Goal: Task Accomplishment & Management: Use online tool/utility

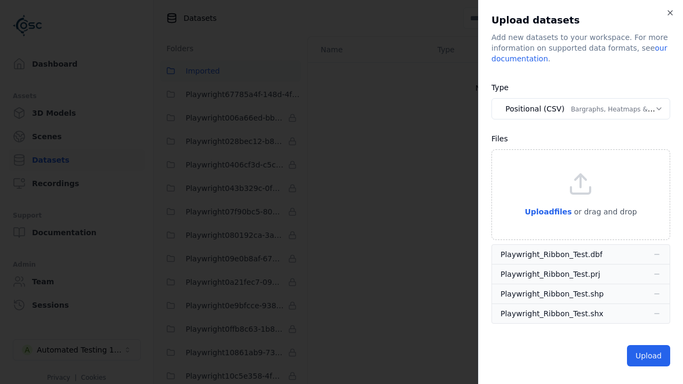
click at [580, 109] on button "Positional (CSV) Bargraphs, Heatmaps & Pins" at bounding box center [580, 108] width 179 height 21
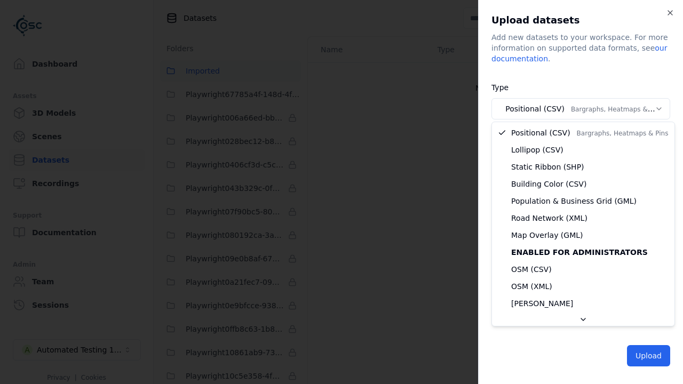
select select "*****"
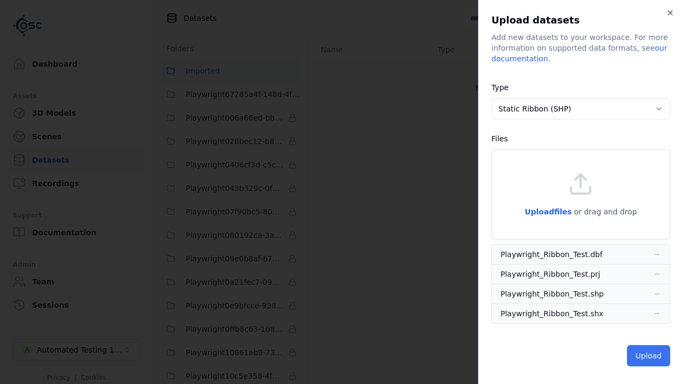
click at [649, 355] on button "Upload" at bounding box center [648, 355] width 43 height 21
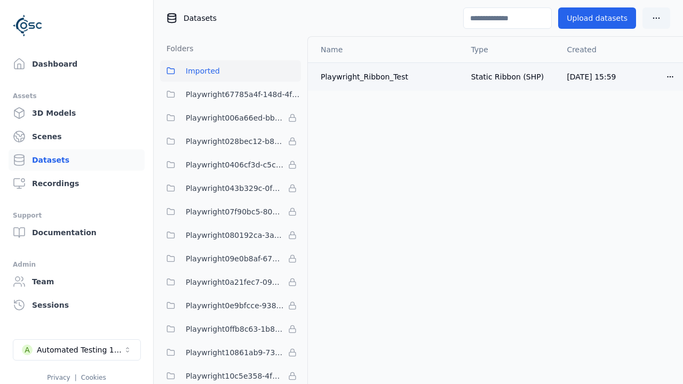
click at [669, 76] on html "Dashboard Assets 3D Models Scenes Datasets Recordings Support Documentation Adm…" at bounding box center [341, 192] width 683 height 384
click at [651, 118] on div "Delete" at bounding box center [646, 117] width 63 height 17
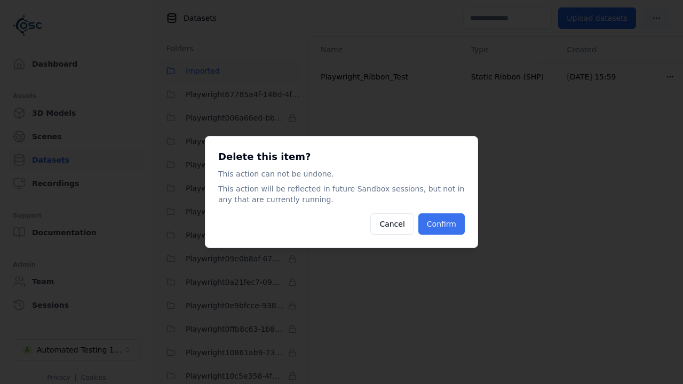
click at [447, 226] on button "Confirm" at bounding box center [441, 223] width 46 height 21
